Goal: Check status: Check status

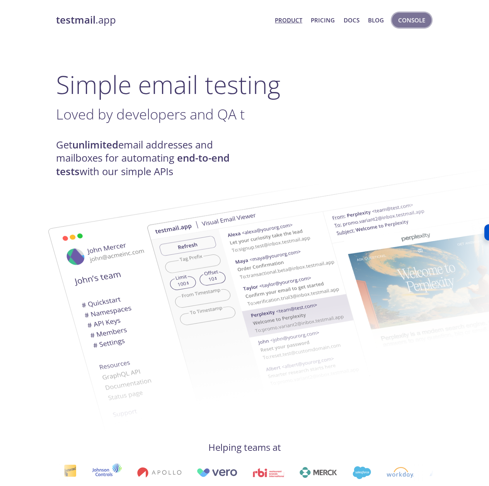
click at [416, 26] on button "Console" at bounding box center [411, 20] width 39 height 15
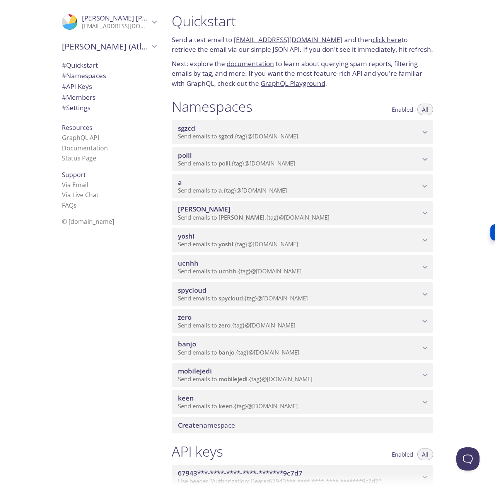
click at [309, 158] on span "polli" at bounding box center [299, 155] width 242 height 9
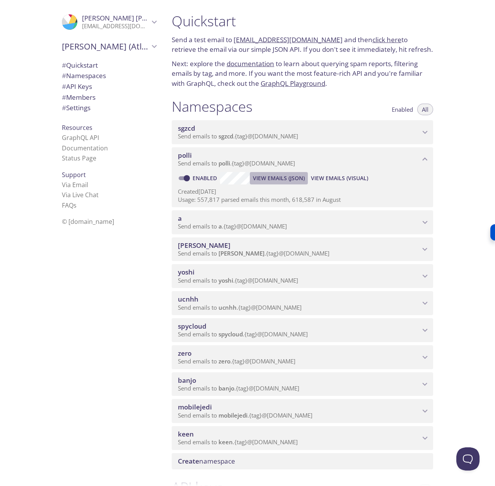
click at [291, 179] on span "View Emails (JSON)" at bounding box center [279, 178] width 52 height 9
click at [336, 172] on button "View Emails (Visual)" at bounding box center [339, 178] width 63 height 12
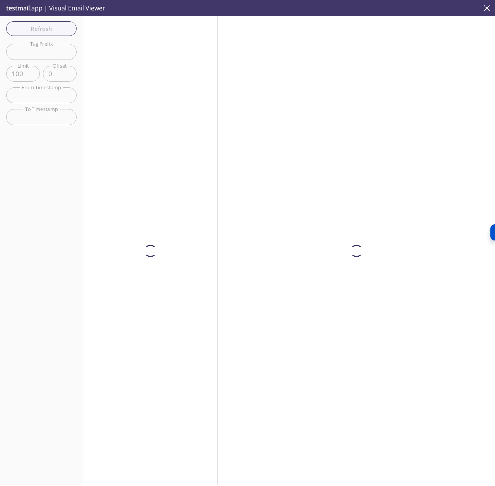
click at [334, 176] on div at bounding box center [356, 250] width 277 height 469
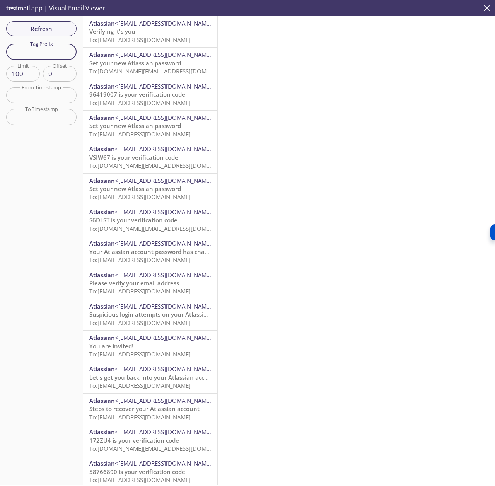
click at [16, 48] on input "text" at bounding box center [41, 52] width 70 height 16
paste input ".[DOMAIN_NAME]"
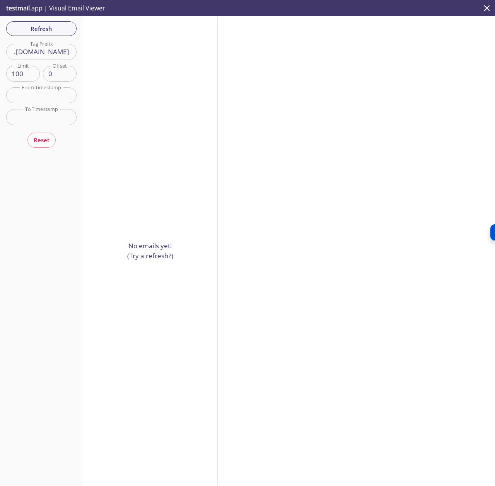
click at [57, 55] on input ".[DOMAIN_NAME]" at bounding box center [41, 52] width 70 height 16
type input "[DOMAIN_NAME]"
click at [51, 26] on div "Refresh Filters Tag Prefix [DOMAIN_NAME] Tag Prefix Limit 100 Limit Offset 0 Of…" at bounding box center [41, 250] width 83 height 469
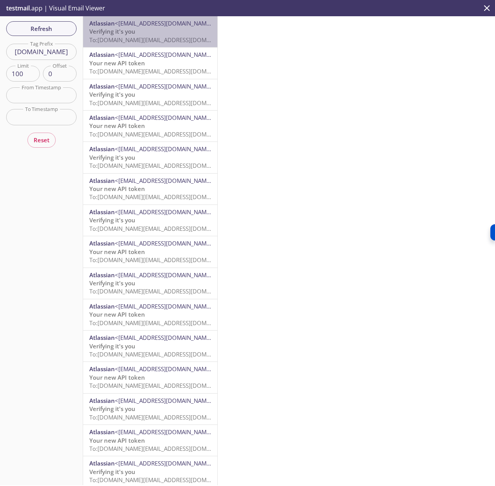
click at [160, 35] on p "Verifying it's you To: [DOMAIN_NAME][EMAIL_ADDRESS][DOMAIN_NAME]" at bounding box center [150, 35] width 122 height 17
